Goal: Task Accomplishment & Management: Manage account settings

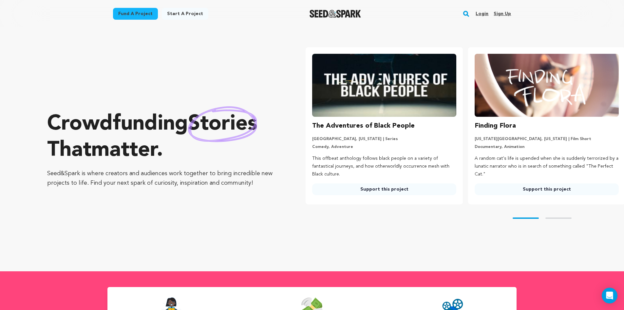
click at [481, 16] on link "Login" at bounding box center [482, 14] width 13 height 10
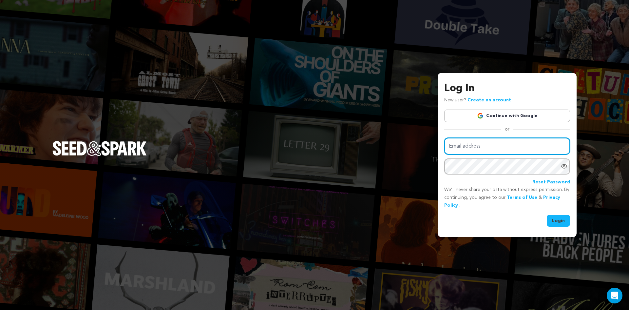
click at [502, 145] on input "Email address" at bounding box center [507, 146] width 126 height 17
type input "[EMAIL_ADDRESS][DOMAIN_NAME]"
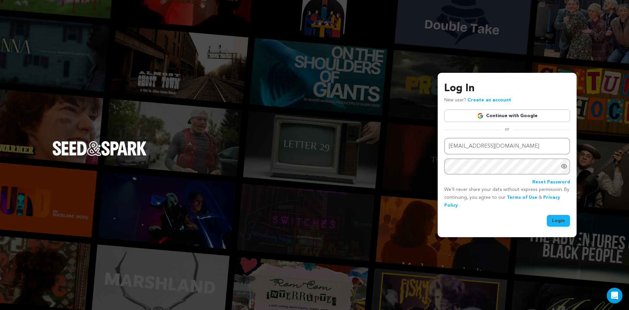
click at [562, 217] on button "Login" at bounding box center [558, 221] width 23 height 12
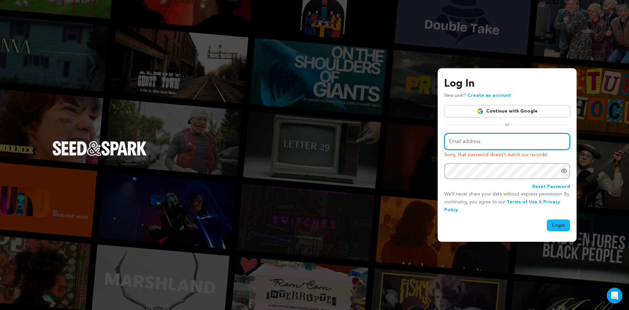
click at [550, 137] on input "Email address" at bounding box center [507, 141] width 126 height 17
type input "office@husserhouseproductions.com"
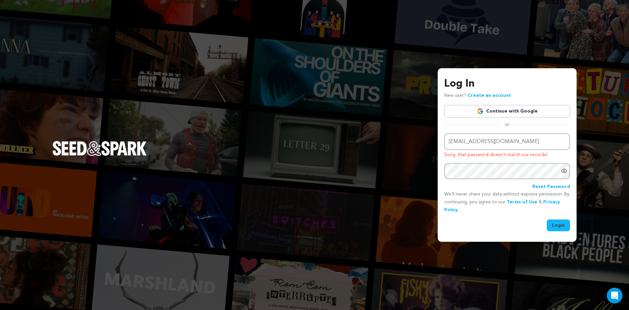
click at [564, 174] on icon "Show password as plain text. Warning: this will display your password on the sc…" at bounding box center [564, 170] width 7 height 7
click at [565, 219] on button "Login" at bounding box center [558, 225] width 23 height 12
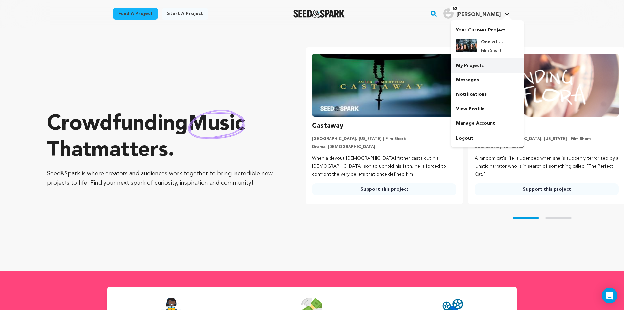
click at [478, 70] on link "My Projects" at bounding box center [487, 65] width 73 height 14
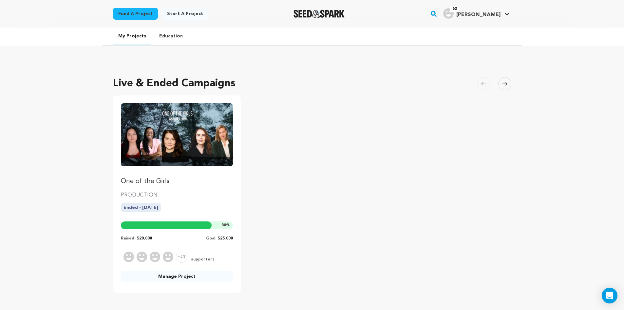
click at [169, 187] on div "One of the Girls PRODUCTION Ended - 27/06/2024 80 % Raised: $20,000 Goal: $25,0…" at bounding box center [177, 172] width 112 height 138
click at [197, 280] on link "Manage Project" at bounding box center [177, 276] width 112 height 12
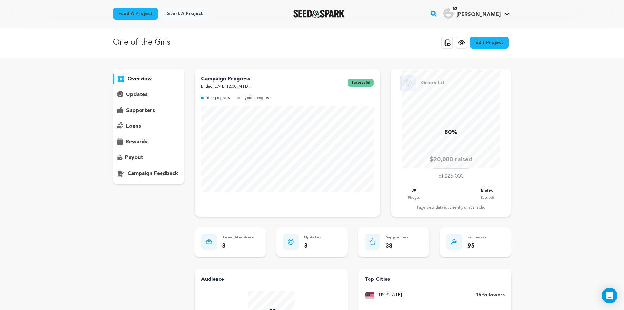
click at [151, 114] on div "supporters" at bounding box center [148, 110] width 71 height 10
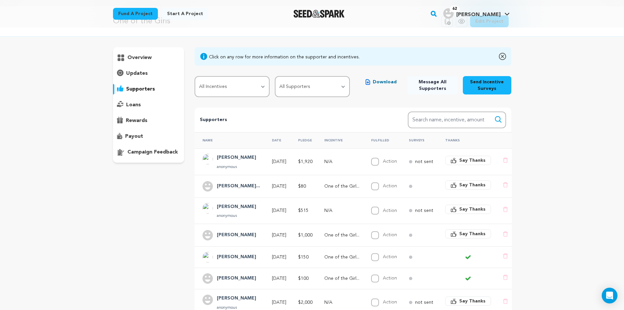
scroll to position [66, 0]
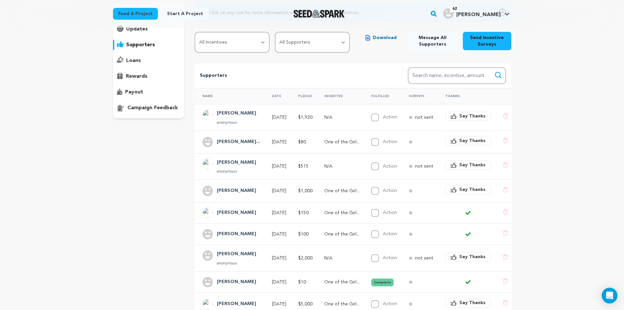
click at [336, 280] on p "One of the Girl..." at bounding box center [341, 281] width 35 height 7
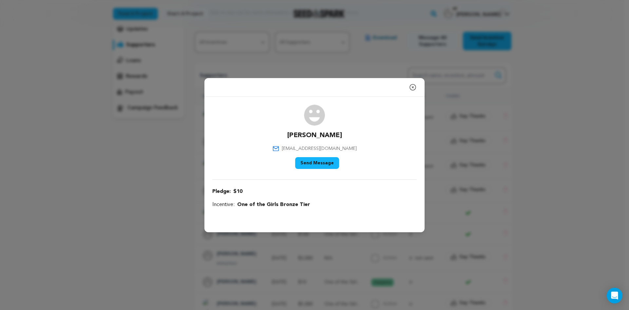
click at [411, 89] on icon "button" at bounding box center [413, 87] width 6 height 6
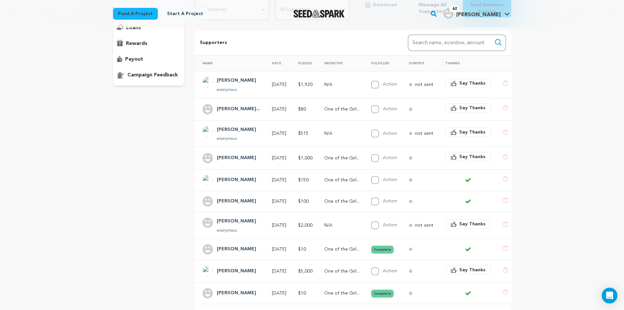
scroll to position [131, 0]
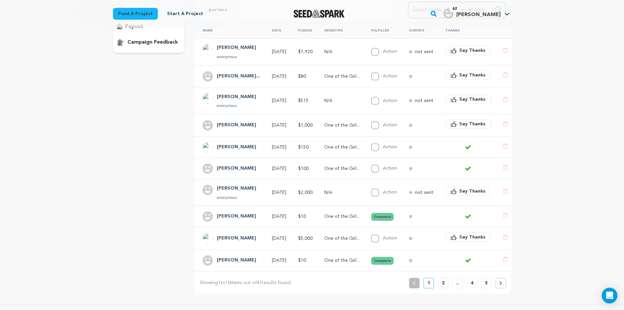
click at [441, 284] on button "2" at bounding box center [443, 282] width 10 height 10
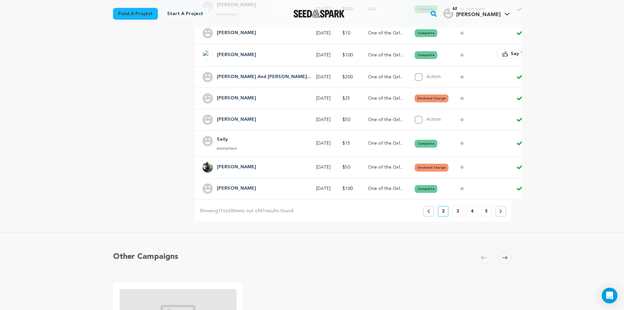
scroll to position [197, 0]
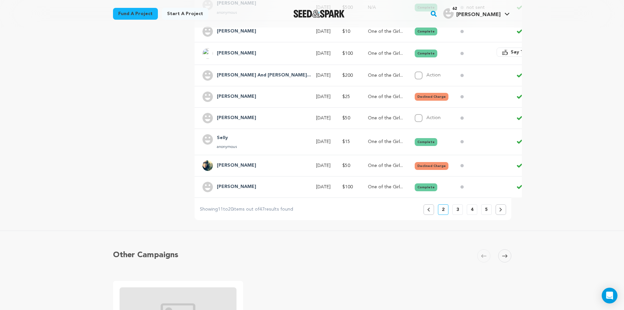
click at [435, 215] on div "Previous 2 3 4 5" at bounding box center [465, 209] width 83 height 10
click at [429, 211] on icon at bounding box center [428, 209] width 3 height 4
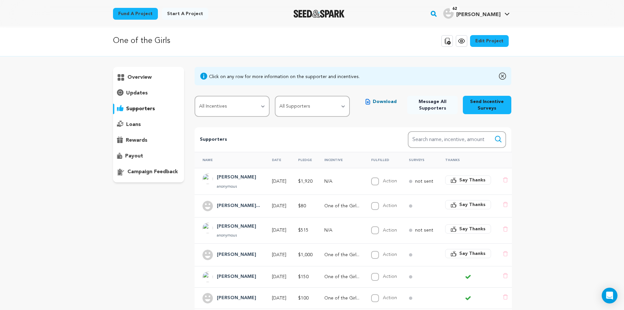
scroll to position [0, 0]
